Goal: Transaction & Acquisition: Purchase product/service

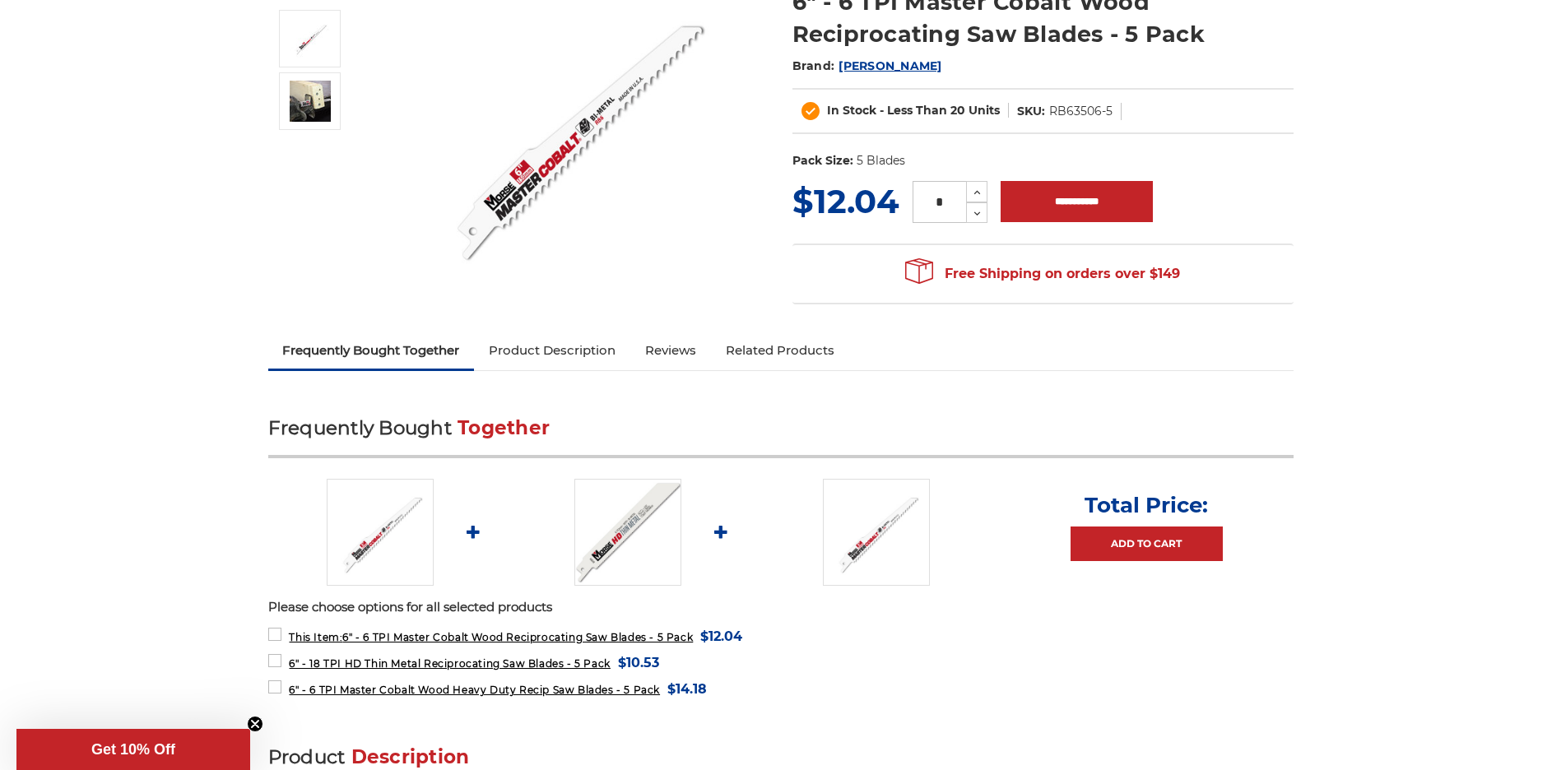
scroll to position [165, 0]
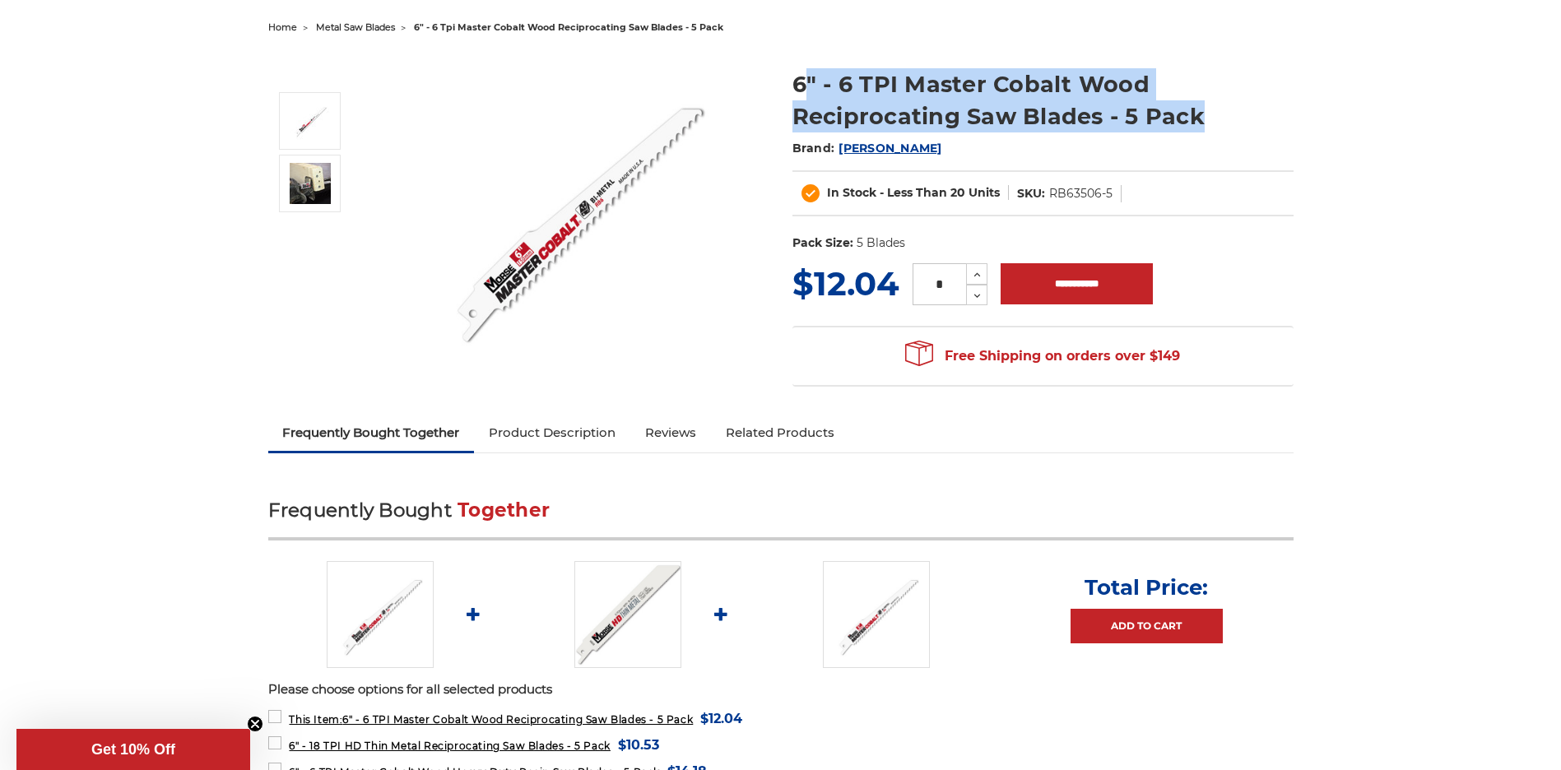
drag, startPoint x: 801, startPoint y: 81, endPoint x: 1312, endPoint y: 92, distance: 511.1
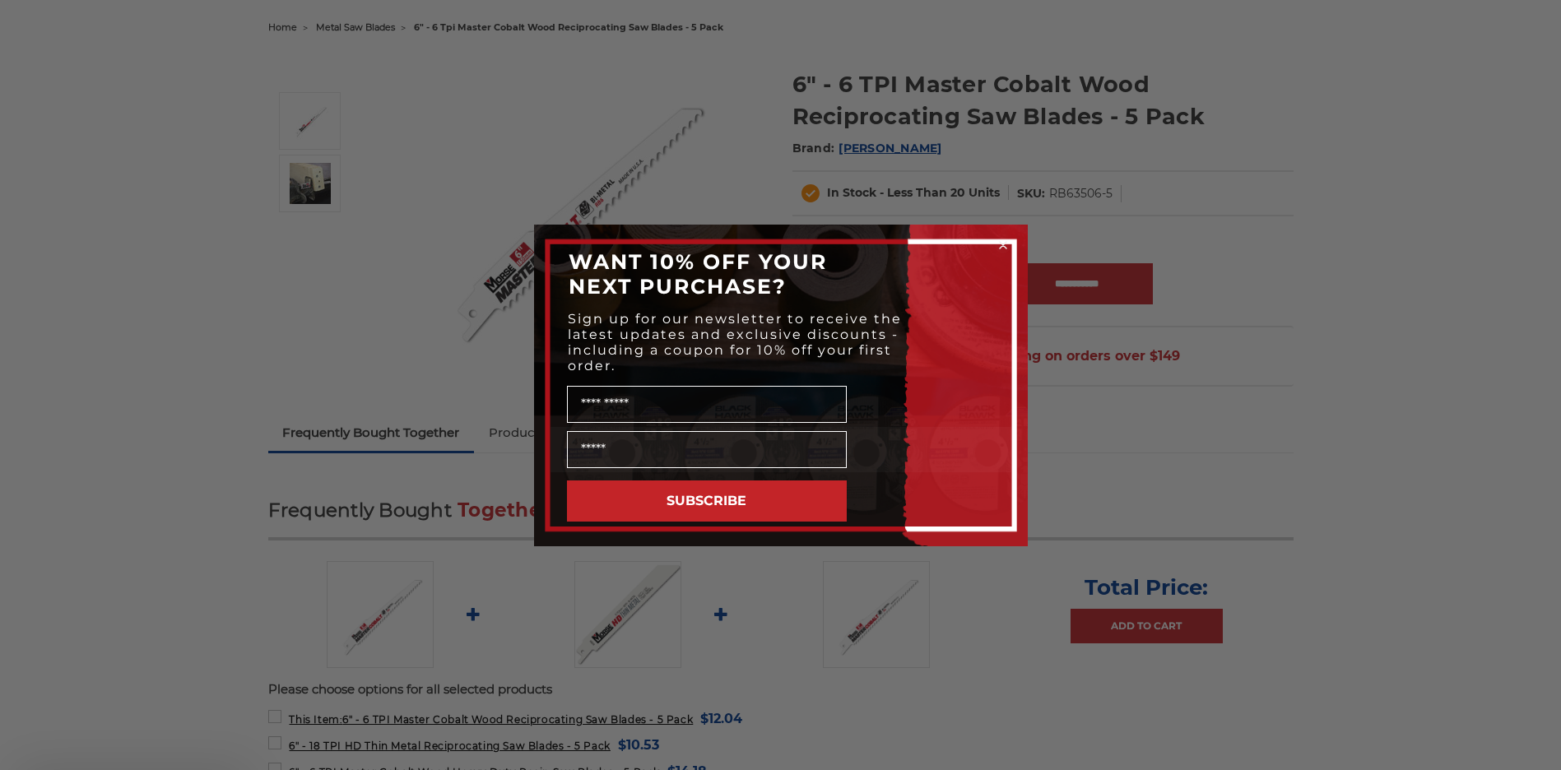
drag, startPoint x: 841, startPoint y: 69, endPoint x: 759, endPoint y: 76, distance: 81.7
click at [841, 69] on div "Close dialog WANT 10% OFF YOUR NEXT PURCHASE? Sign up for our newsletter to rec…" at bounding box center [780, 385] width 1561 height 770
click at [1002, 237] on circle "Close dialog" at bounding box center [1003, 245] width 16 height 16
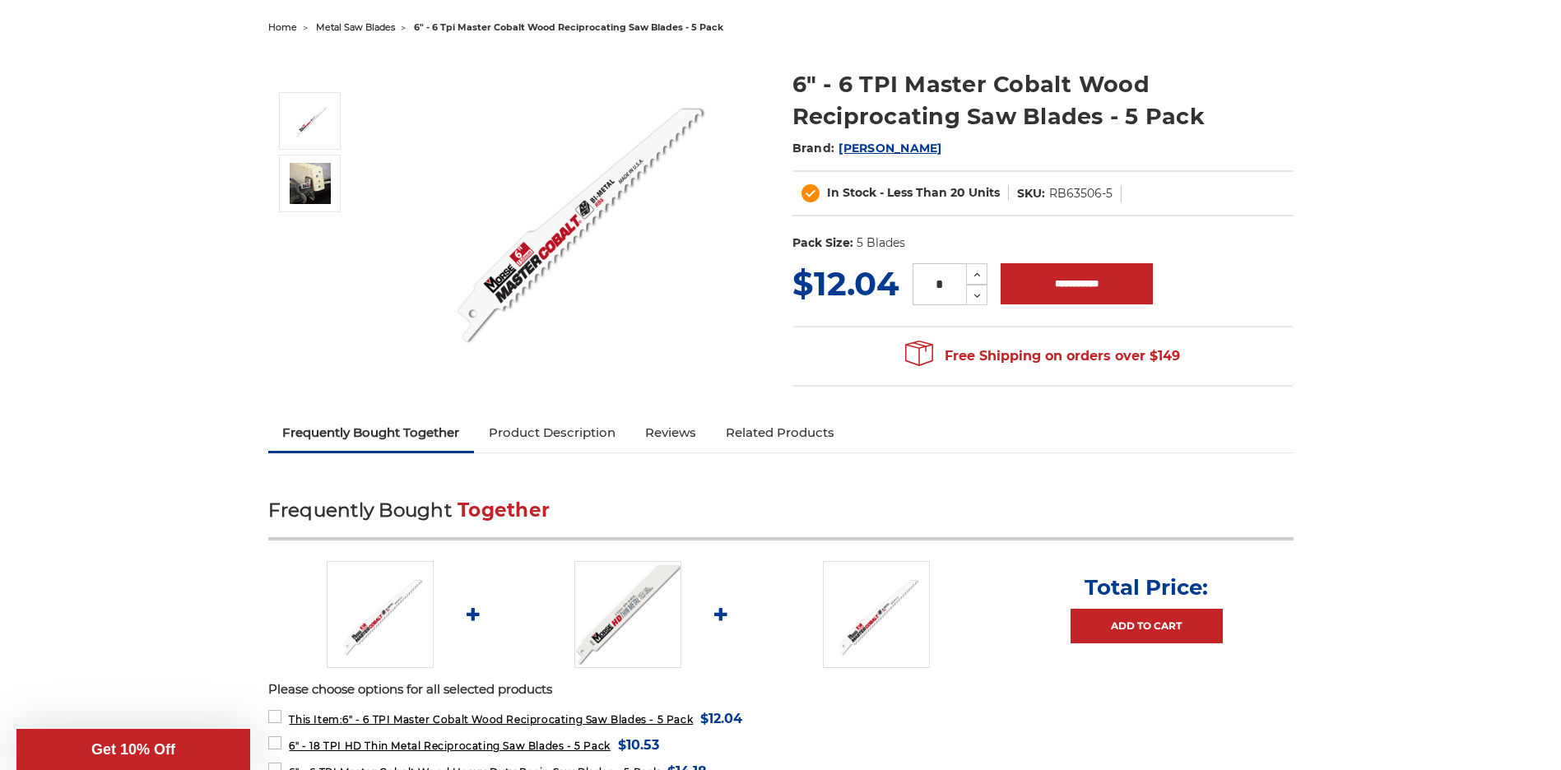
click at [997, 225] on div "Close dialog WANT 10% OFF YOUR NEXT PURCHASE? Sign up for our newsletter to rec…" at bounding box center [781, 386] width 527 height 322
click at [1001, 225] on div "Close dialog WANT 10% OFF YOUR NEXT PURCHASE? Sign up for our newsletter to rec…" at bounding box center [781, 386] width 527 height 322
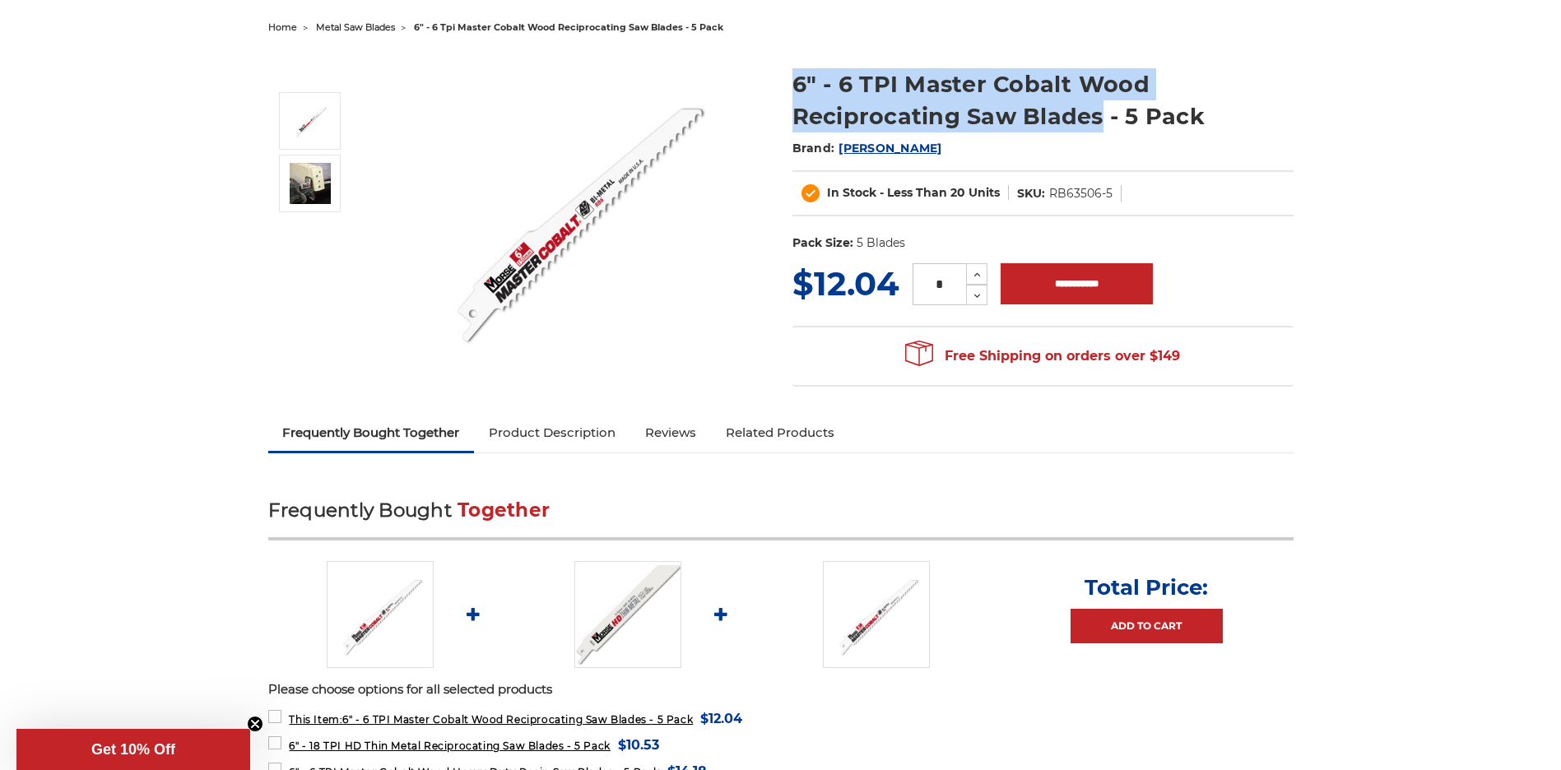
drag, startPoint x: 792, startPoint y: 81, endPoint x: 1095, endPoint y: 123, distance: 305.7
click at [1095, 123] on h1 "6" - 6 TPI Master Cobalt Wood Reciprocating Saw Blades - 5 Pack" at bounding box center [1042, 100] width 501 height 64
copy h1 "6" - 6 TPI Master Cobalt Wood Reciprocating Saw Blades"
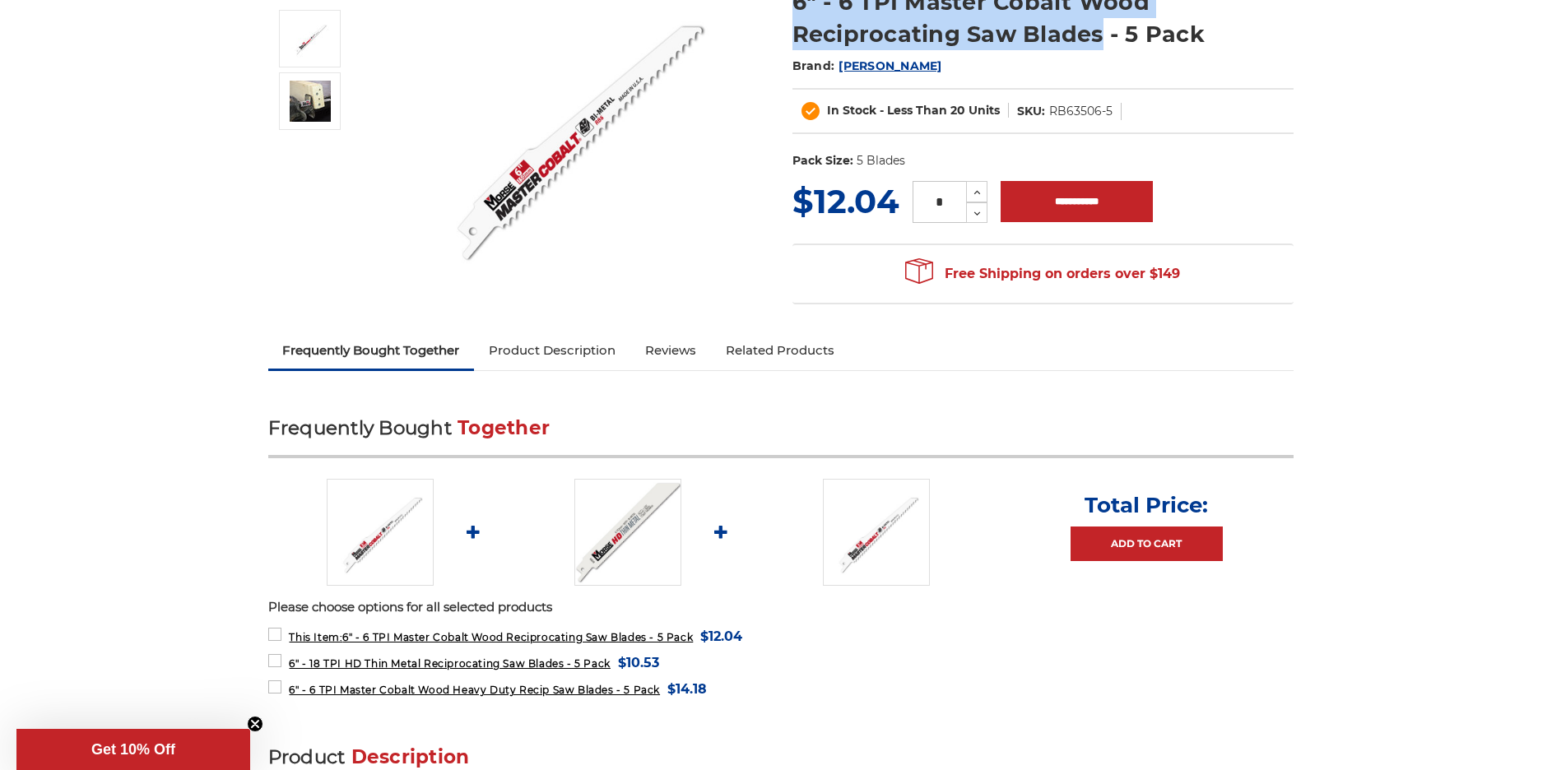
scroll to position [411, 0]
